Goal: Book appointment/travel/reservation

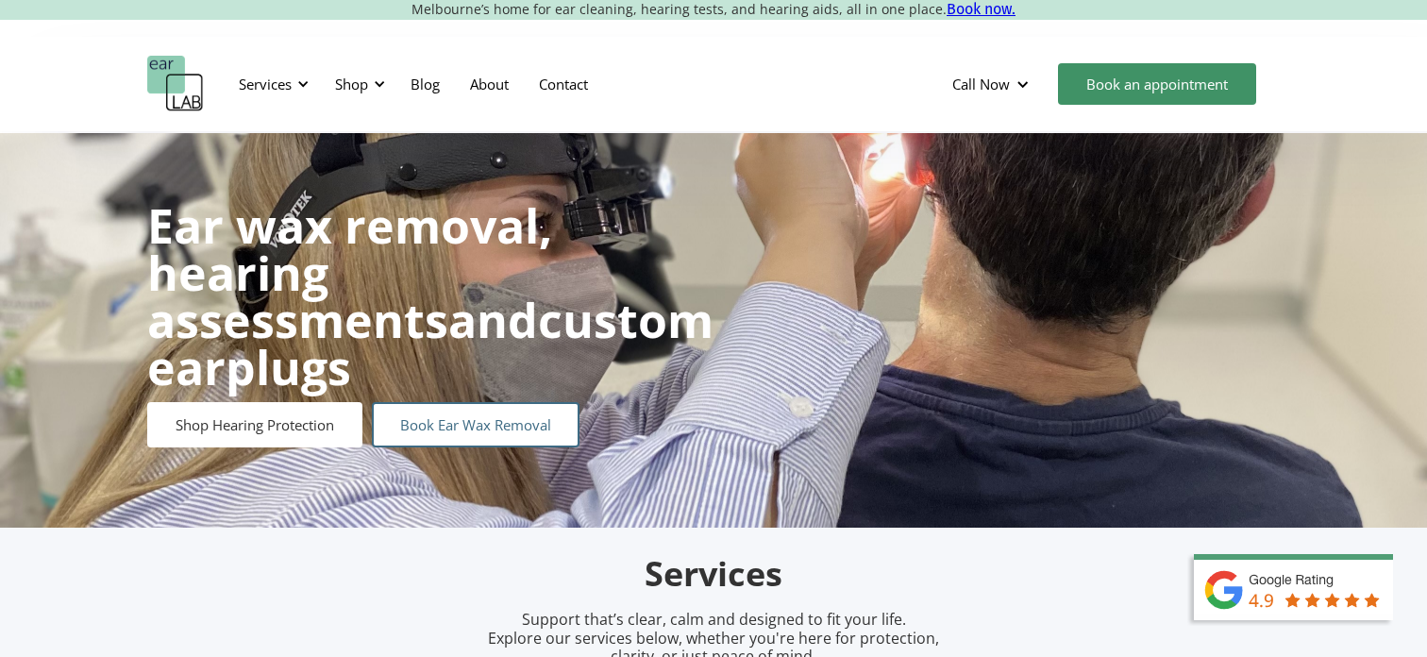
click at [427, 404] on link "Book Ear Wax Removal" at bounding box center [476, 424] width 208 height 45
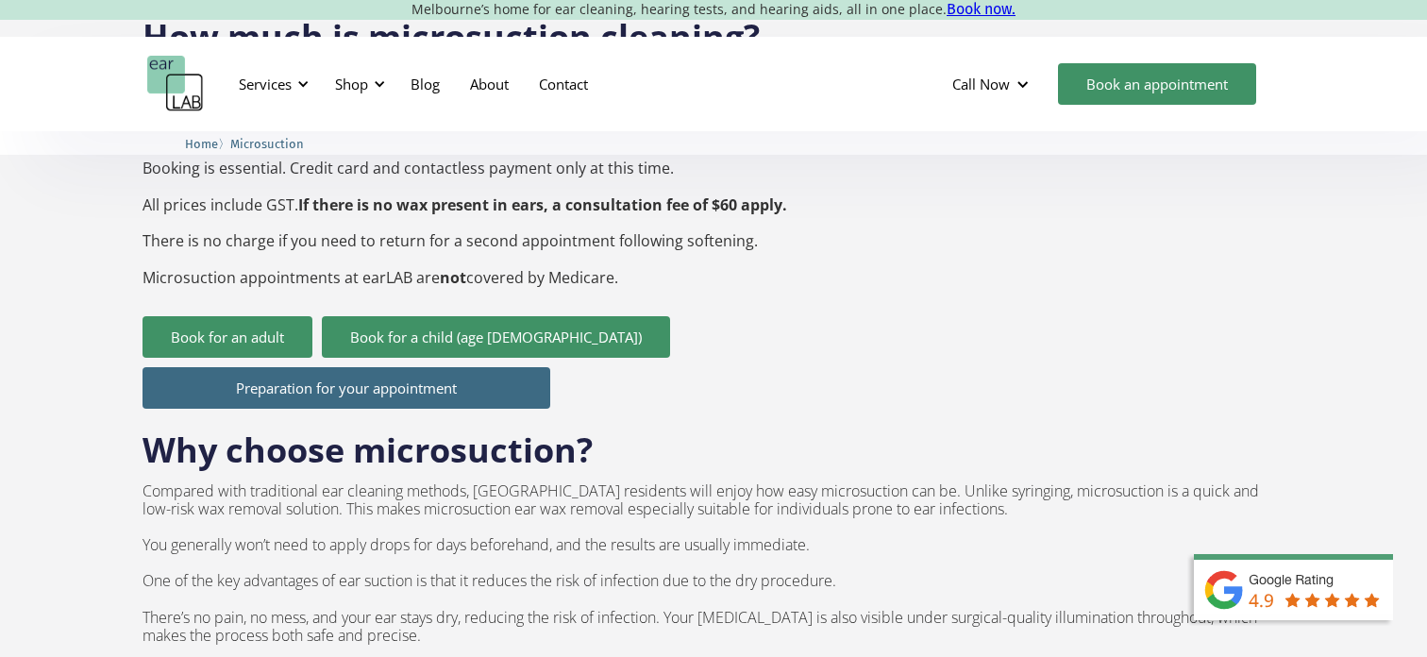
scroll to position [894, 0]
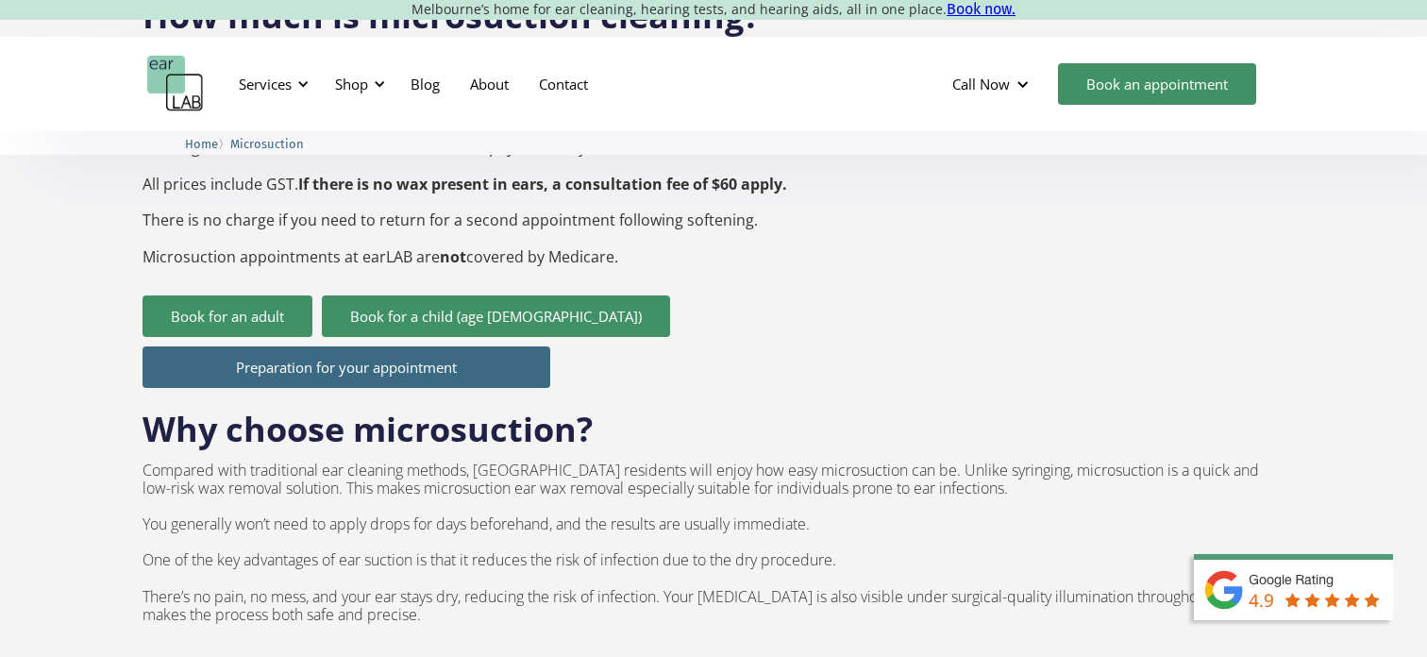
click at [726, 388] on div "Why choose microsuction? Compared with traditional ear cleaning methods, Melbou…" at bounding box center [713, 543] width 1142 height 310
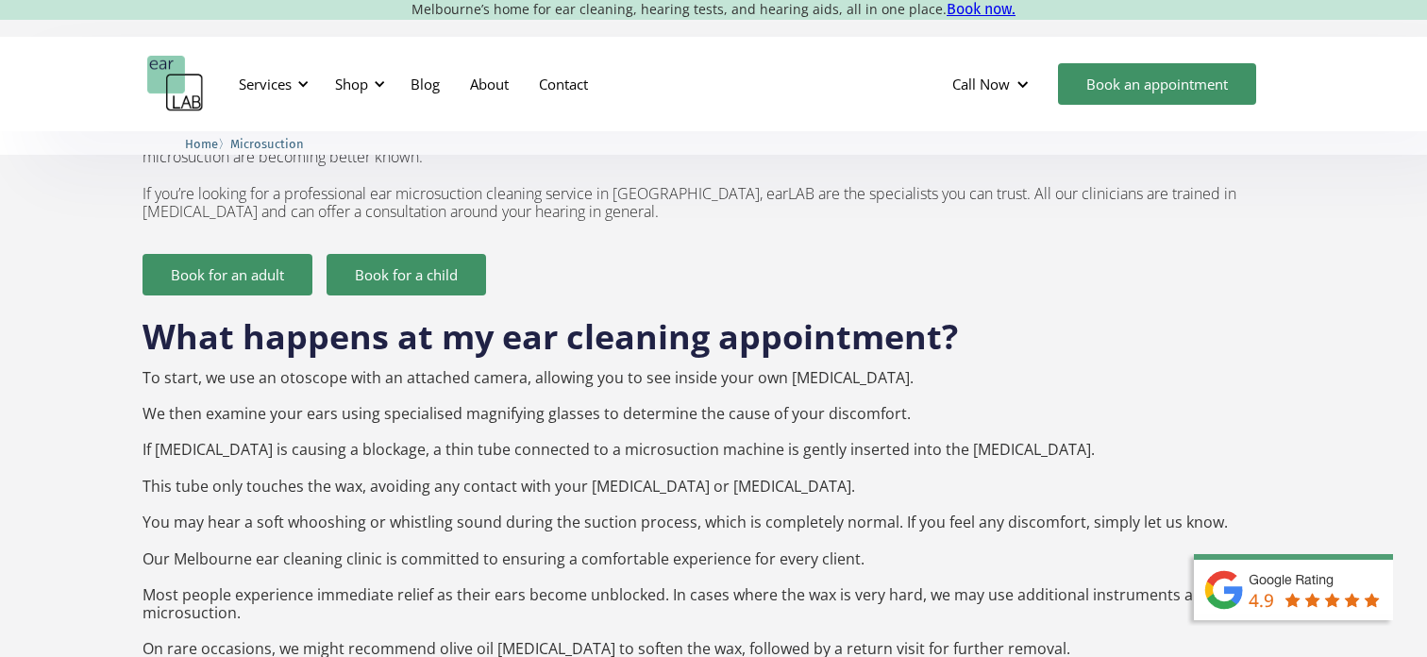
scroll to position [1674, 0]
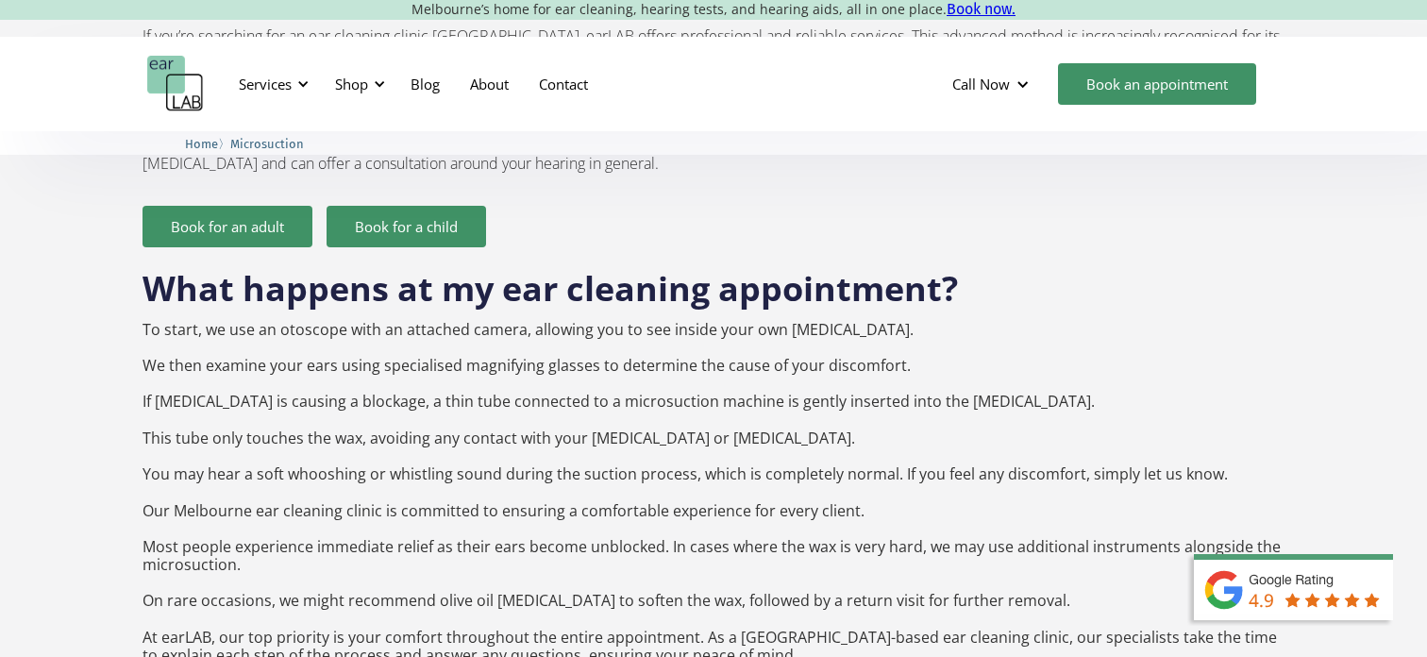
click at [874, 350] on p "To start, we use an otoscope with an attached camera, allowing you to see insid…" at bounding box center [713, 493] width 1142 height 344
